Goal: Task Accomplishment & Management: Manage account settings

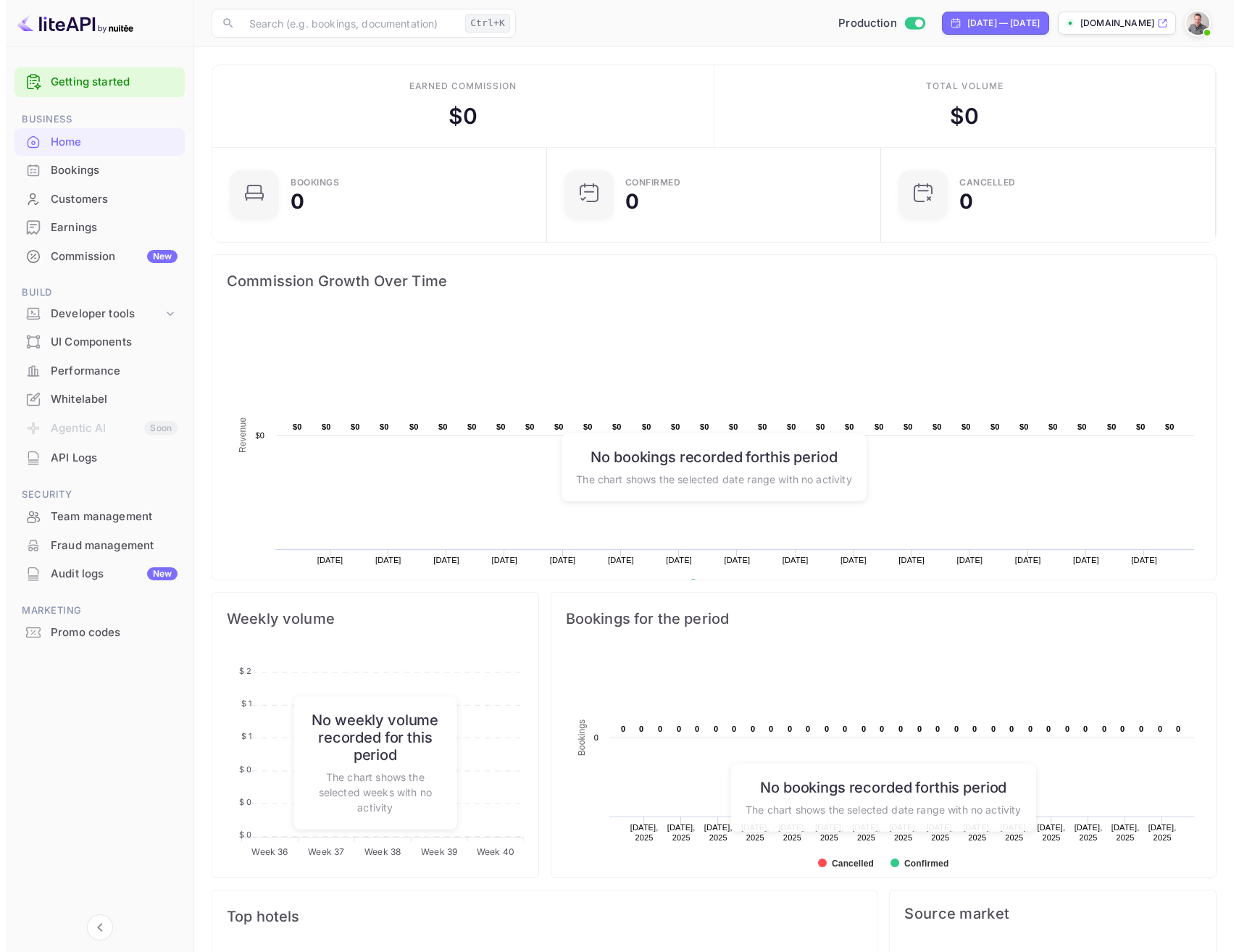
scroll to position [225, 315]
click at [58, 457] on div "API Logs" at bounding box center [108, 458] width 127 height 17
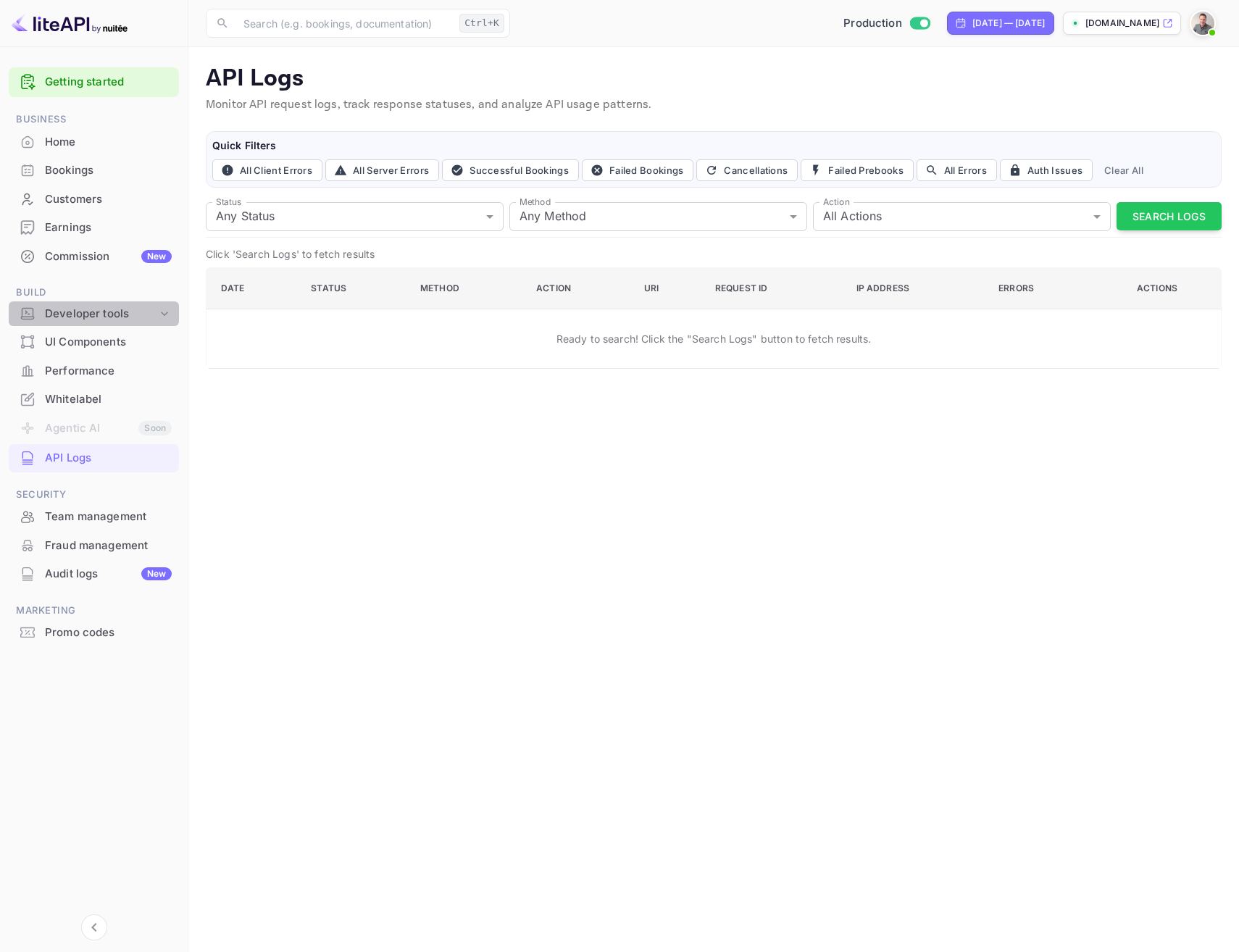
click at [78, 317] on div "Developer tools" at bounding box center [101, 314] width 112 height 17
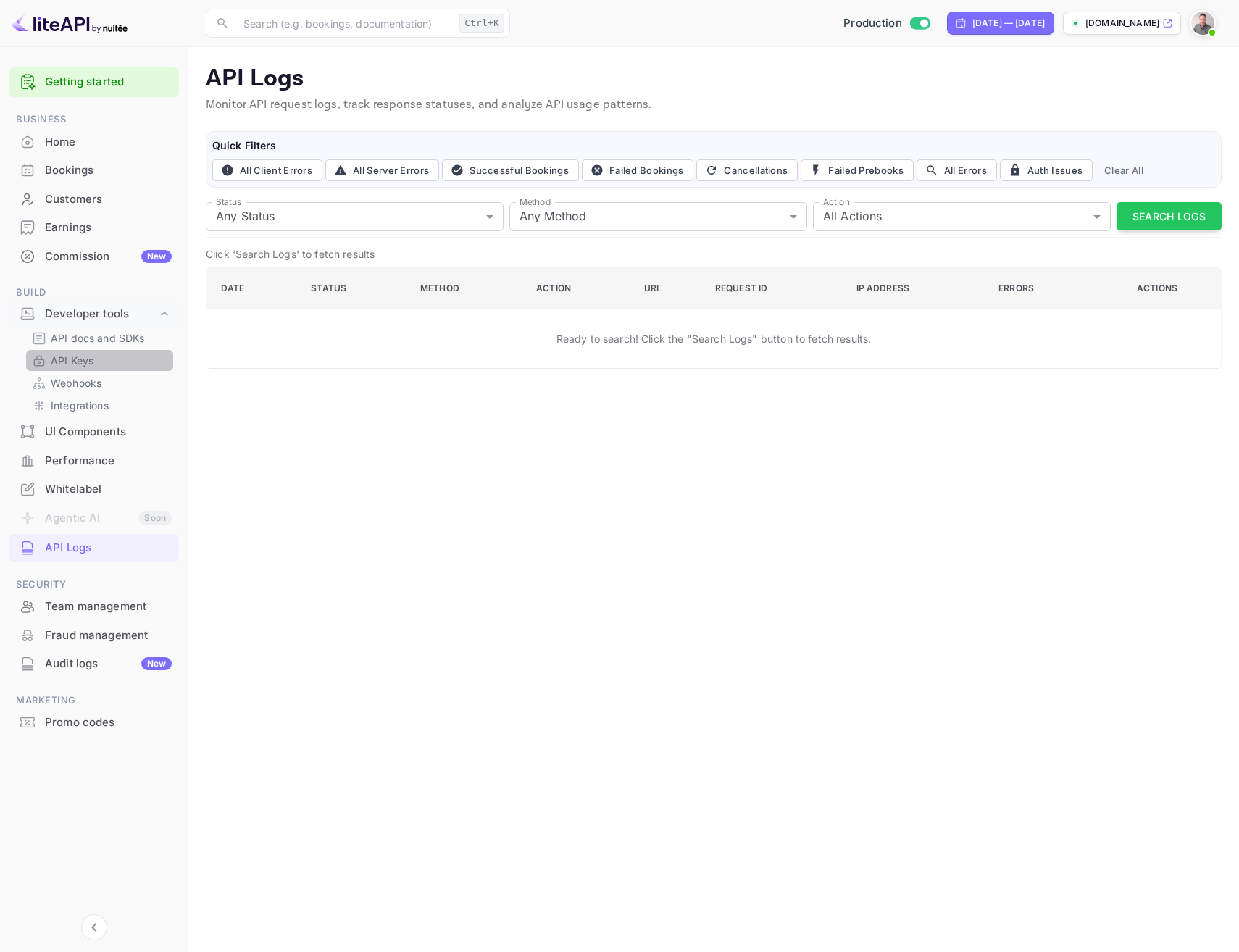
click at [72, 363] on p "API Keys" at bounding box center [72, 361] width 43 height 15
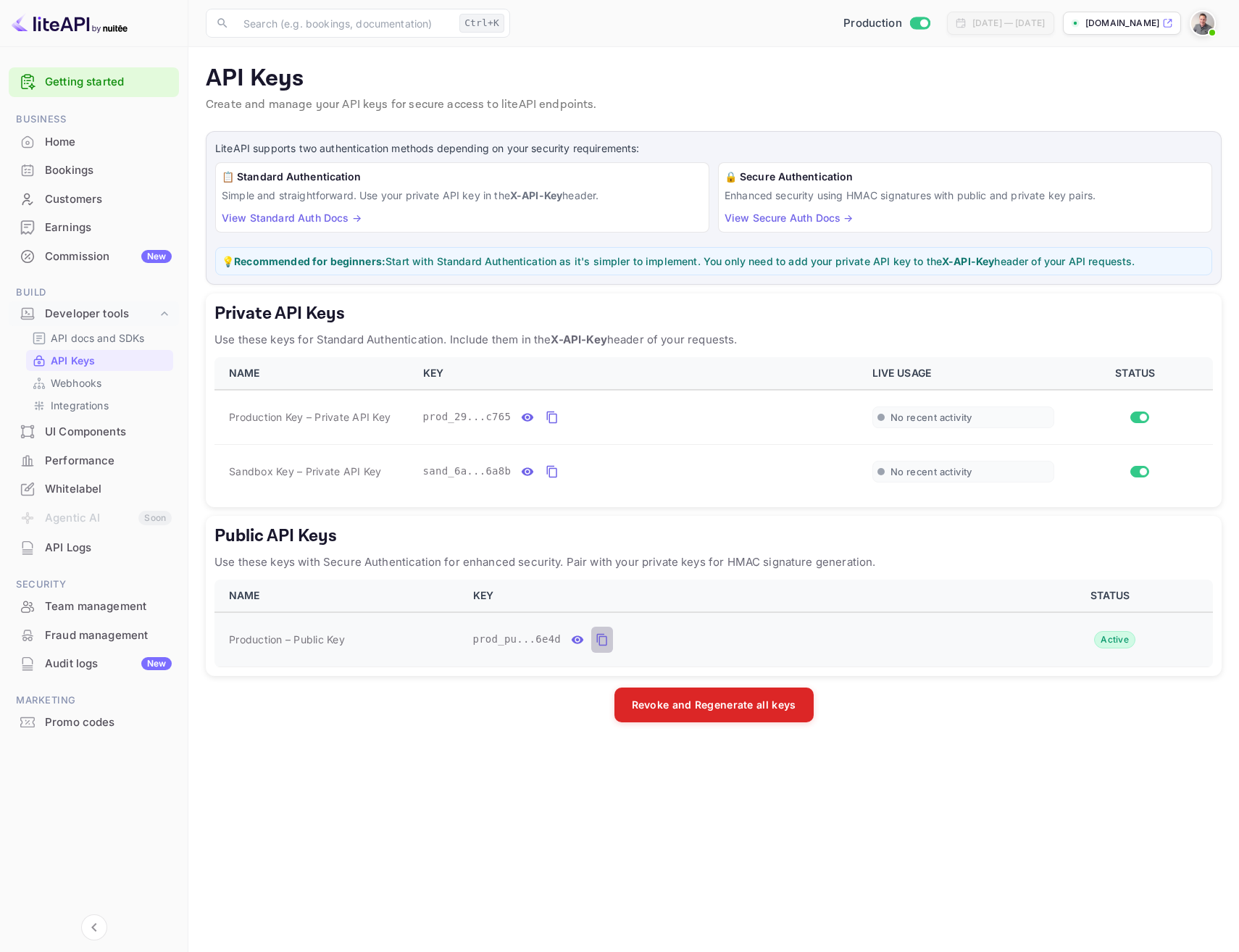
click at [596, 638] on icon "public api keys table" at bounding box center [602, 640] width 13 height 18
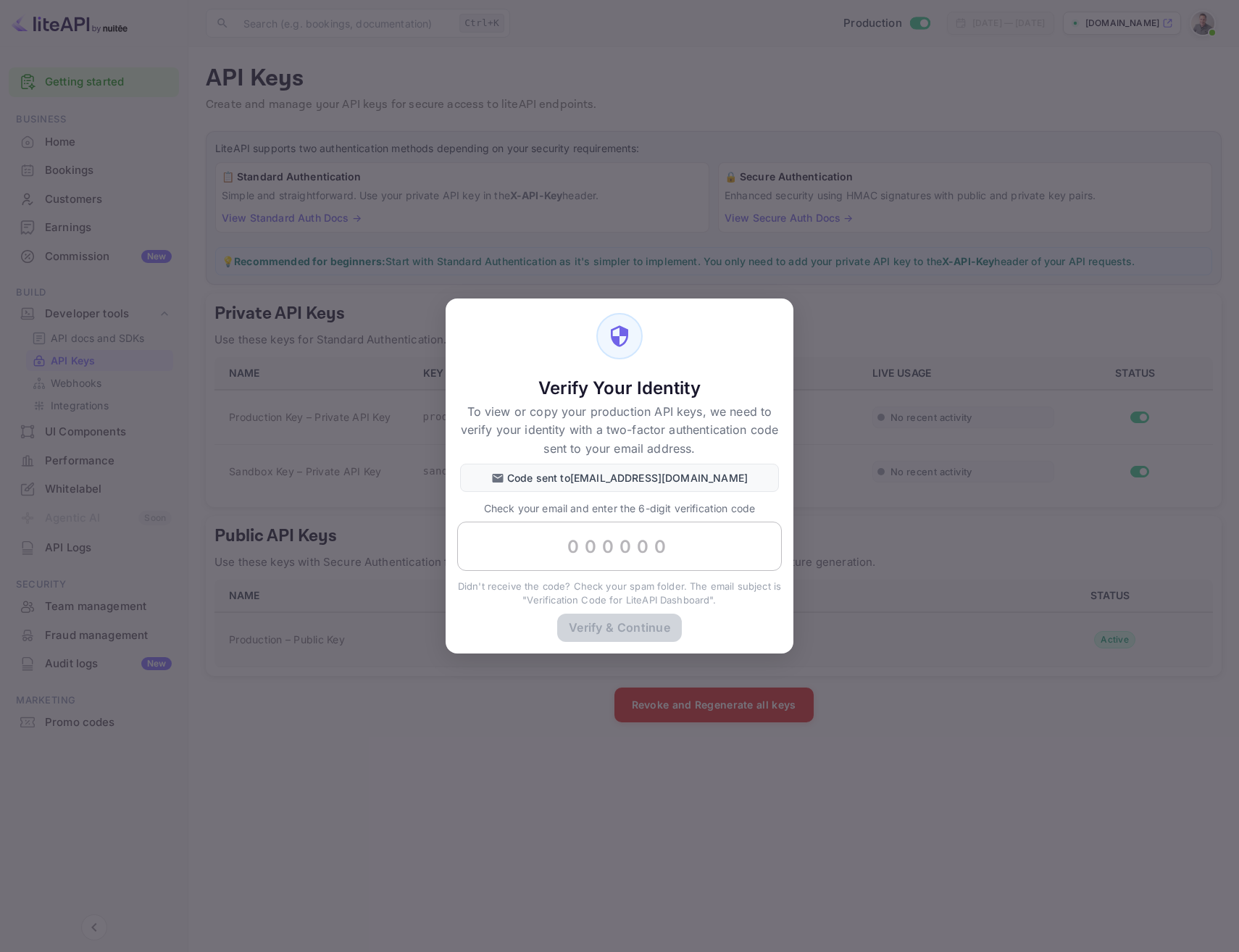
click at [597, 553] on input "text" at bounding box center [620, 547] width 325 height 49
paste input "126332"
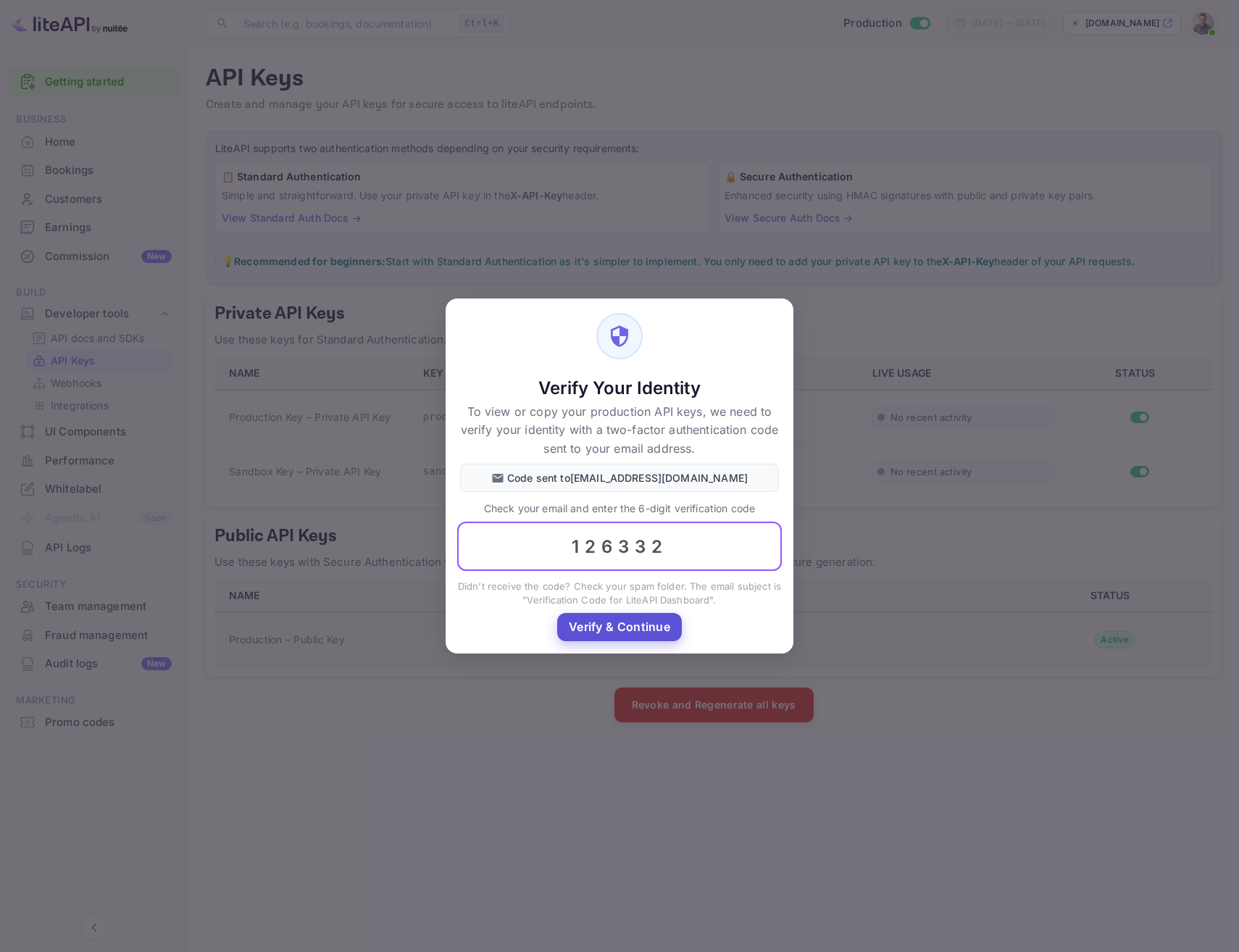
type input "126332"
click at [603, 623] on button "Verify & Continue" at bounding box center [620, 627] width 124 height 28
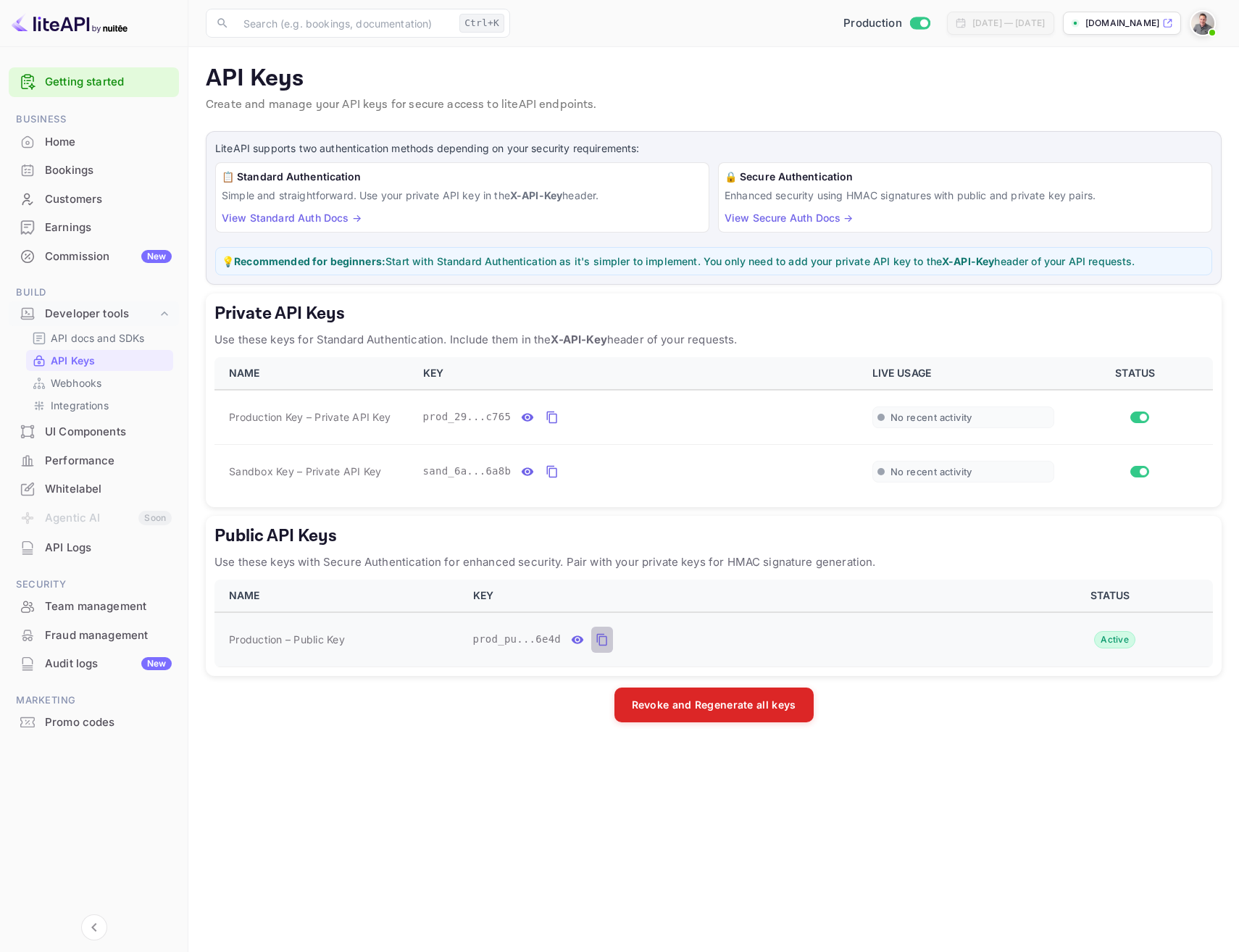
click at [598, 643] on icon "public api keys table" at bounding box center [602, 640] width 13 height 18
click at [597, 635] on icon "public api keys table" at bounding box center [602, 640] width 10 height 12
click at [99, 339] on p "API docs and SDKs" at bounding box center [97, 338] width 94 height 15
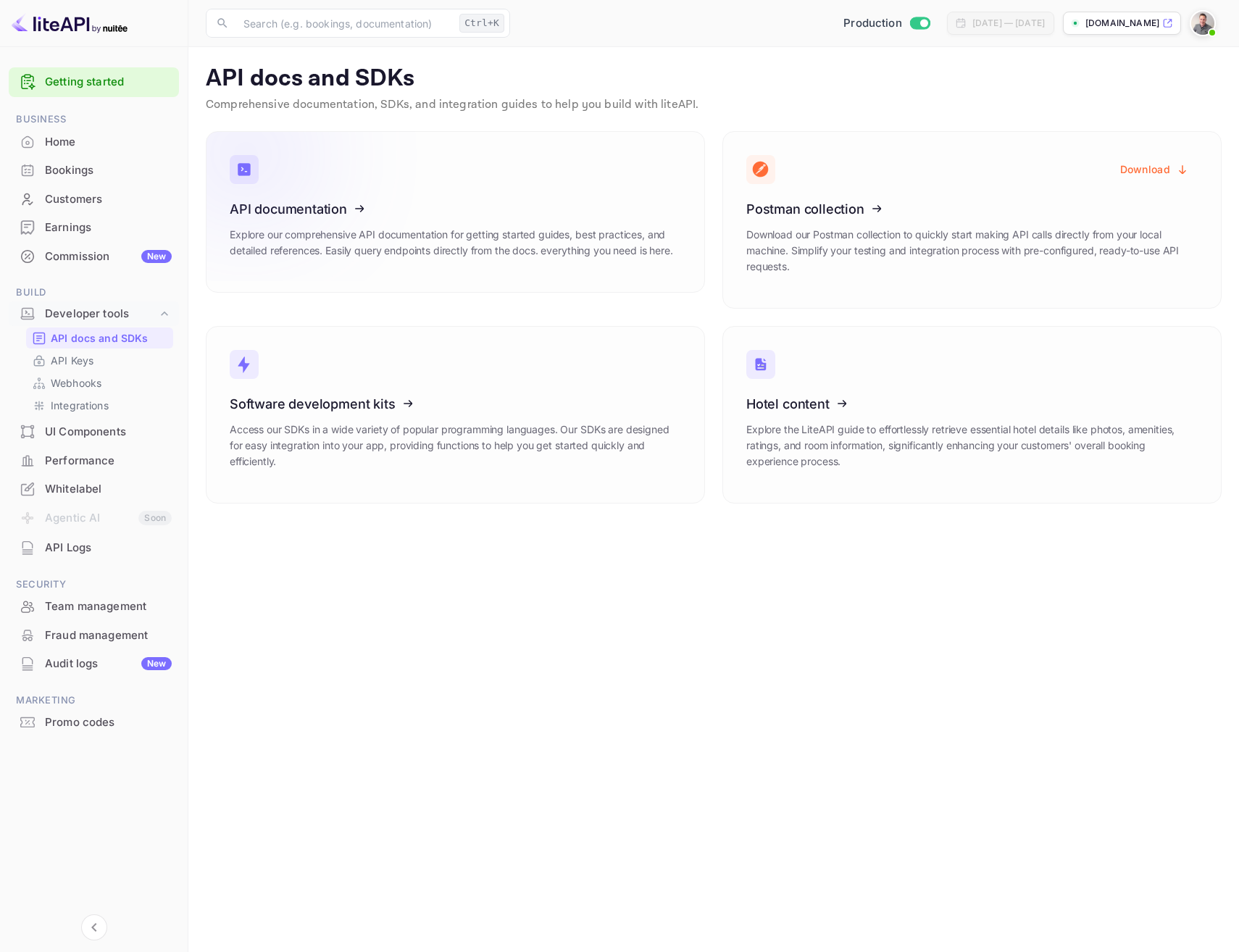
click at [276, 203] on icon at bounding box center [319, 207] width 226 height 149
click at [68, 359] on p "API Keys" at bounding box center [72, 361] width 43 height 15
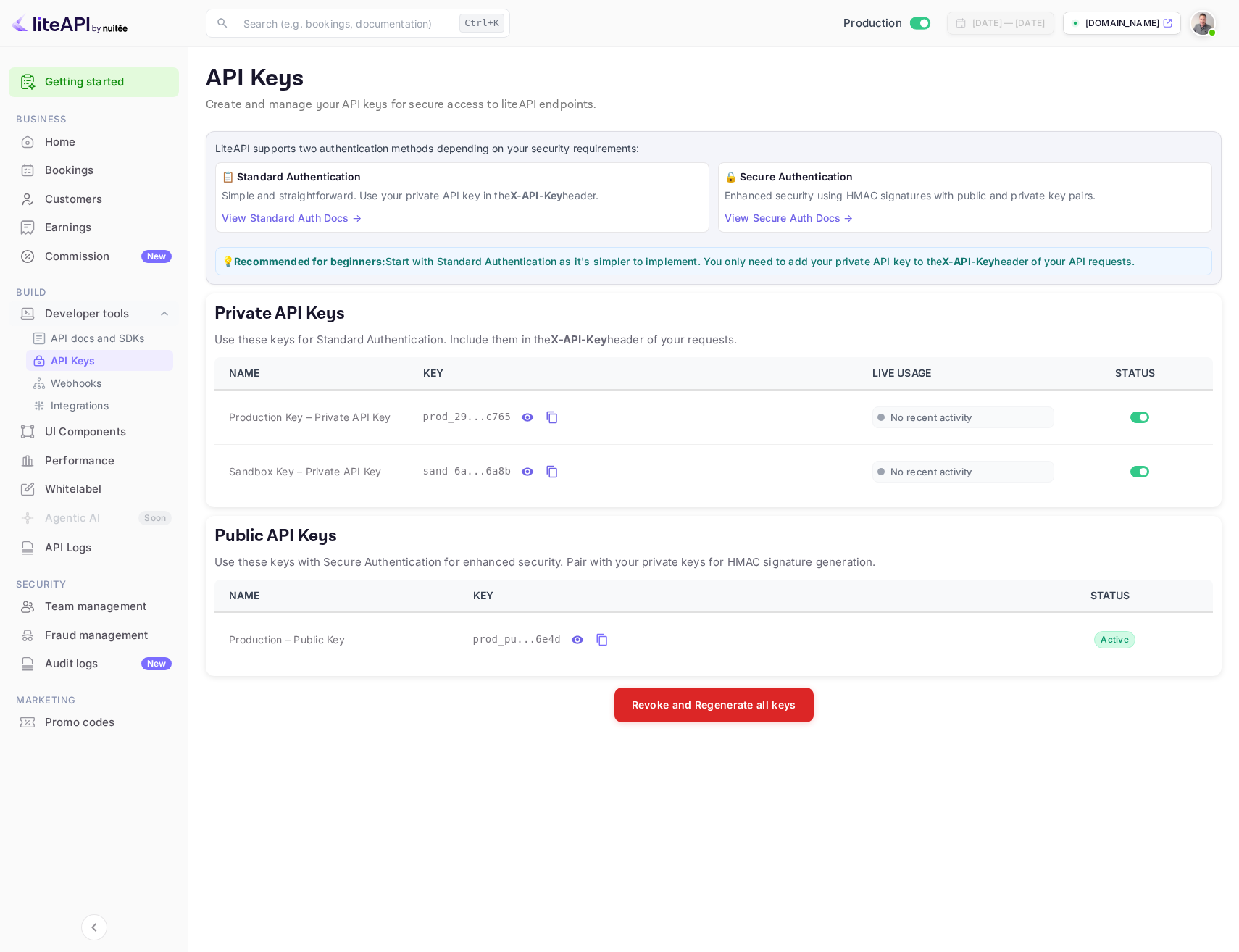
click at [282, 221] on link "View Standard Auth Docs →" at bounding box center [292, 218] width 140 height 12
click at [546, 473] on icon "private api keys table" at bounding box center [552, 471] width 13 height 18
click at [546, 413] on icon "private api keys table" at bounding box center [552, 417] width 13 height 18
click at [547, 469] on icon "private api keys table" at bounding box center [552, 472] width 10 height 12
click at [547, 416] on icon "private api keys table" at bounding box center [552, 417] width 13 height 18
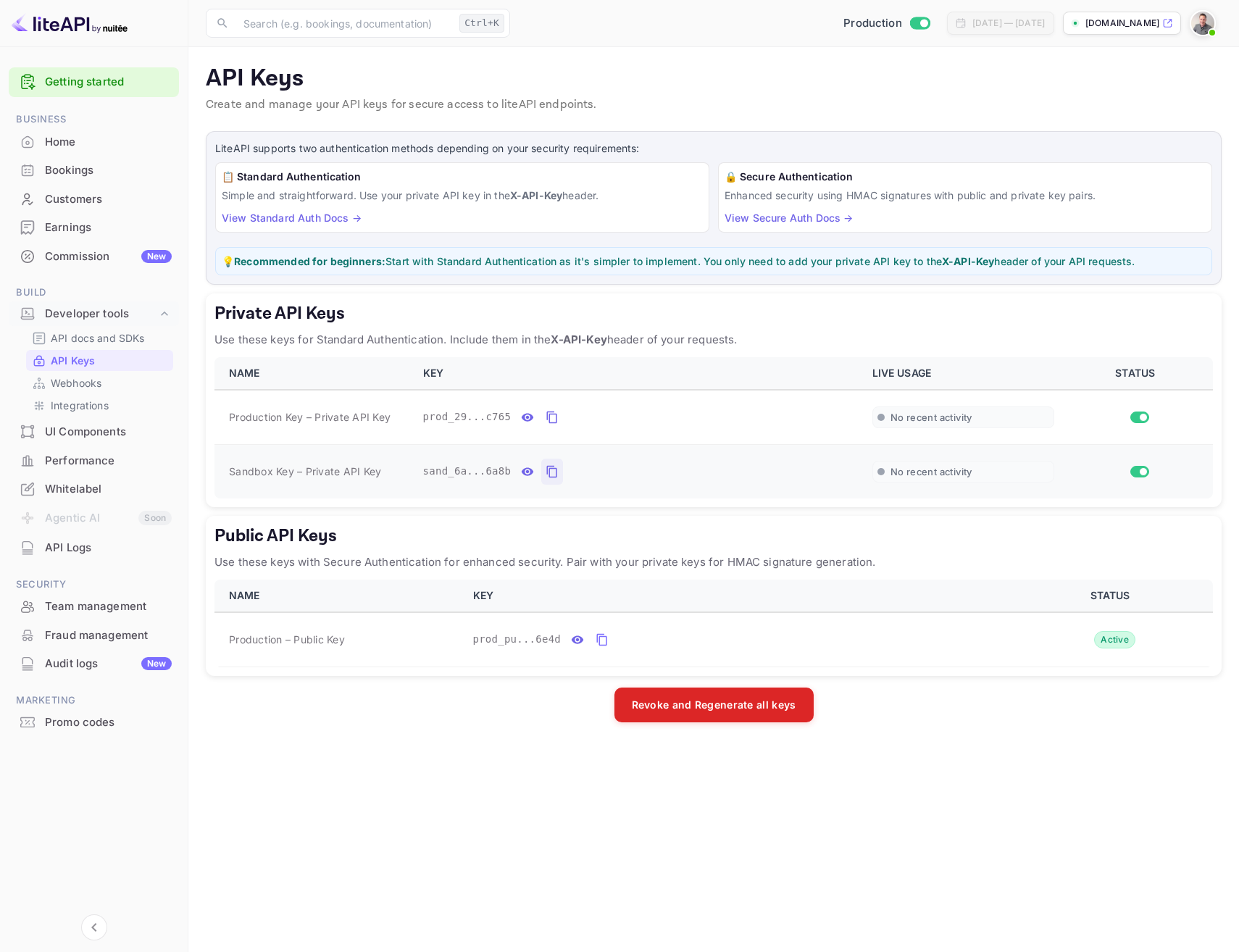
click at [547, 468] on icon "private api keys table" at bounding box center [552, 472] width 10 height 12
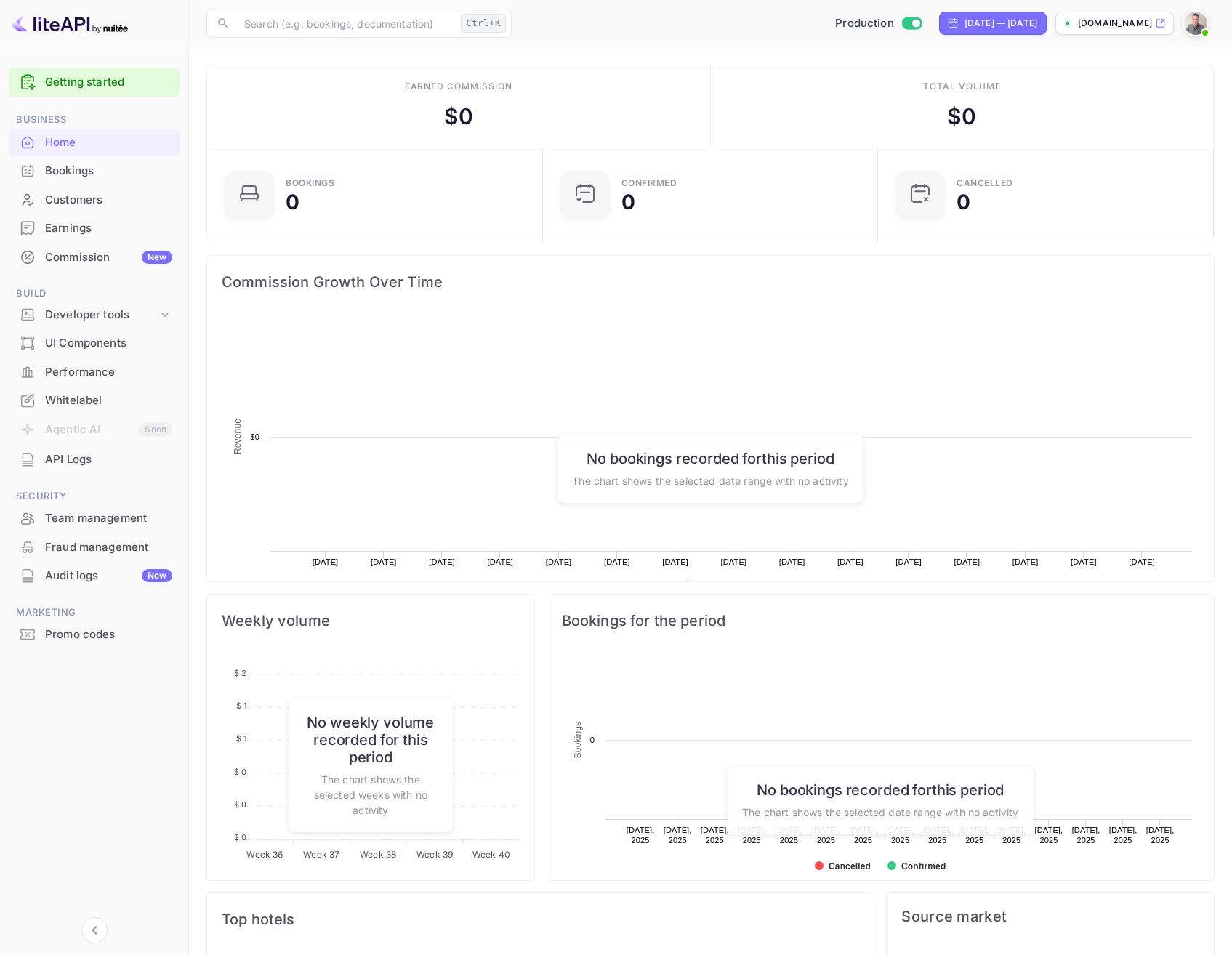
scroll to position [226, 316]
click at [81, 317] on div "Developer tools" at bounding box center [102, 315] width 112 height 17
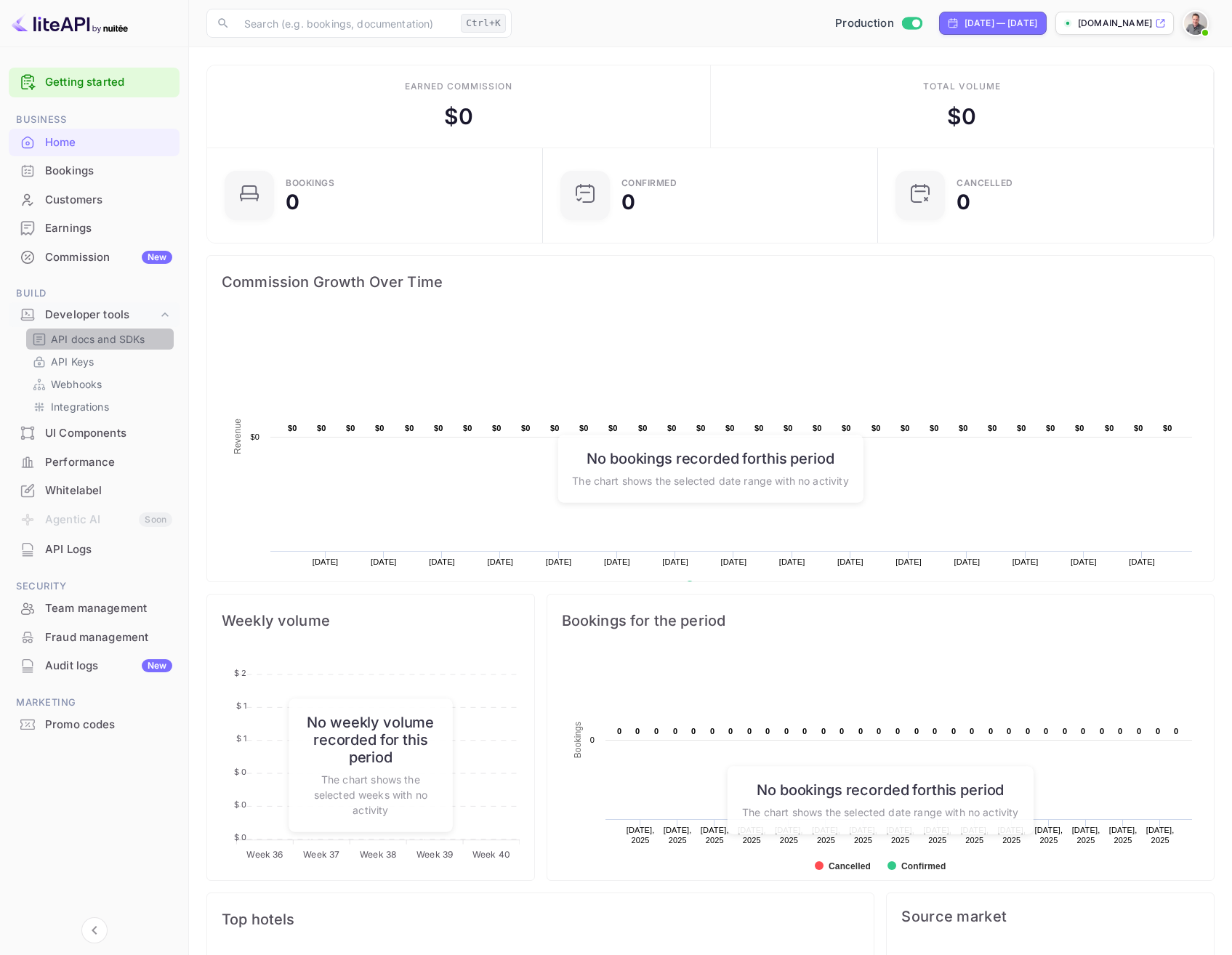
click at [74, 336] on p "API docs and SDKs" at bounding box center [98, 339] width 95 height 15
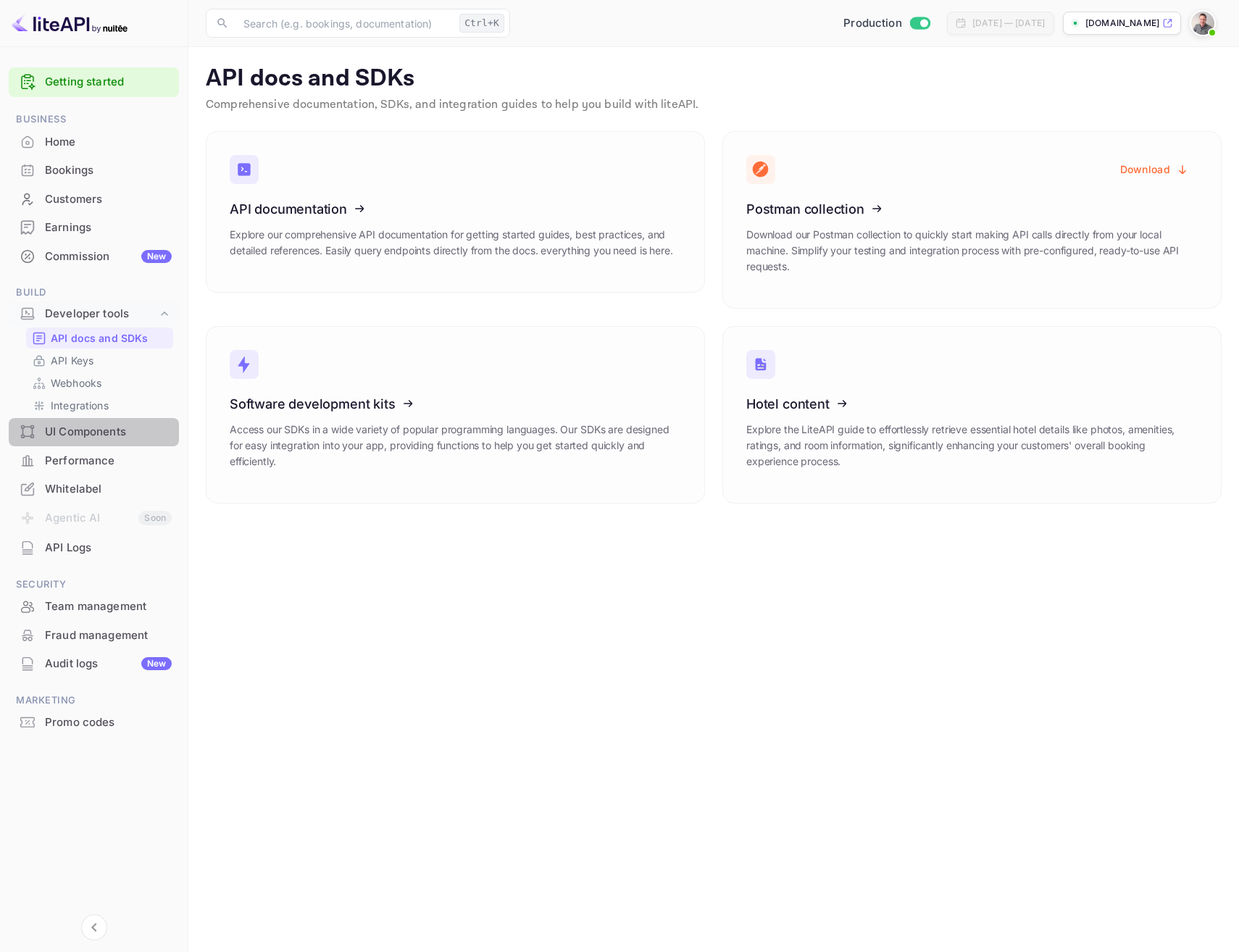
click at [62, 431] on div "UI Components" at bounding box center [108, 432] width 127 height 17
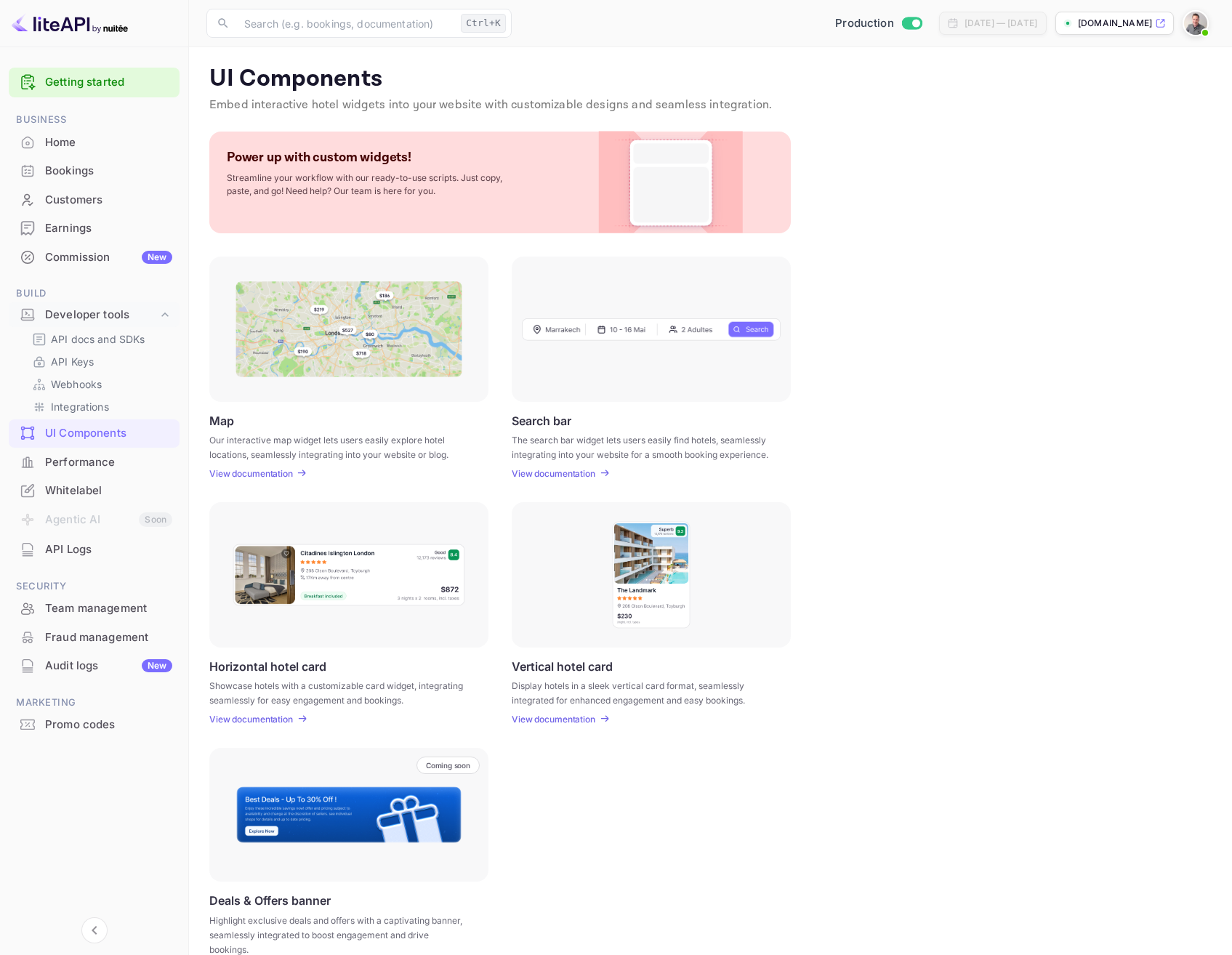
click at [251, 472] on p "View documentation" at bounding box center [251, 474] width 84 height 11
